Goal: Task Accomplishment & Management: Manage account settings

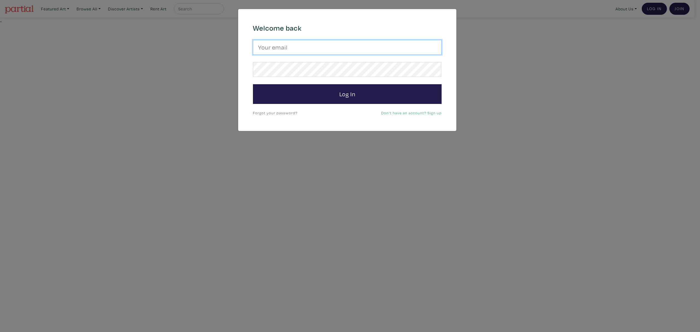
click at [330, 52] on input "email" at bounding box center [347, 47] width 189 height 15
type input "candicegrantart@outlook.com"
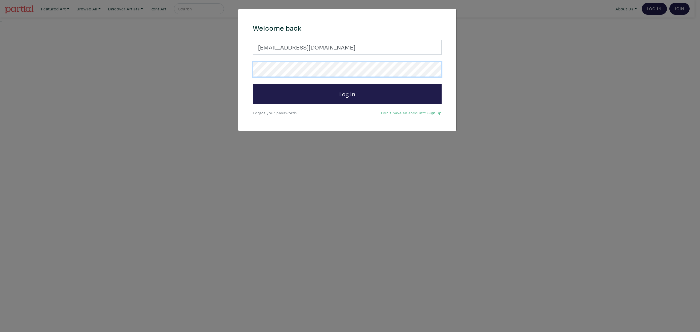
click at [253, 84] on button "Log In" at bounding box center [347, 94] width 189 height 20
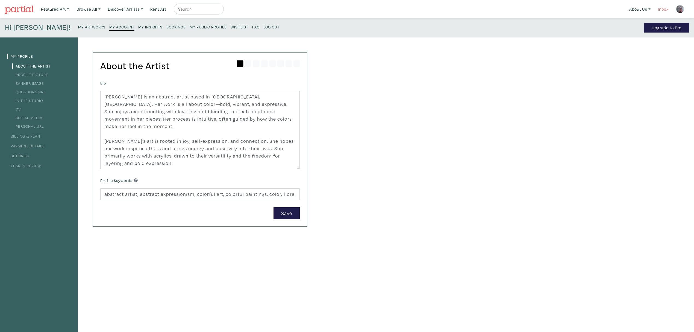
click at [659, 11] on link "Inbox" at bounding box center [664, 9] width 16 height 11
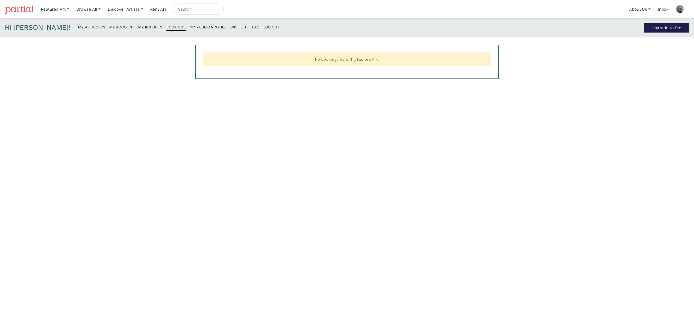
click at [138, 28] on small "My Insights" at bounding box center [150, 26] width 24 height 5
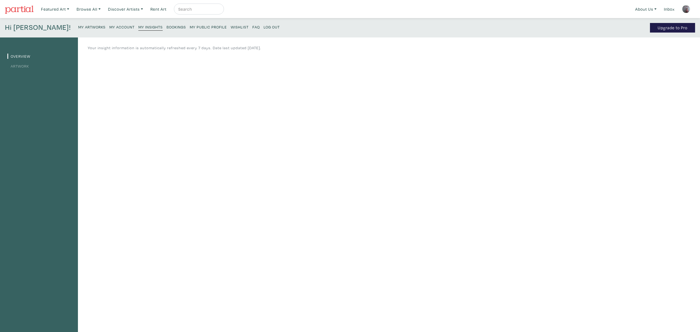
click at [22, 66] on link "Artwork" at bounding box center [18, 65] width 22 height 5
